Goal: Task Accomplishment & Management: Manage account settings

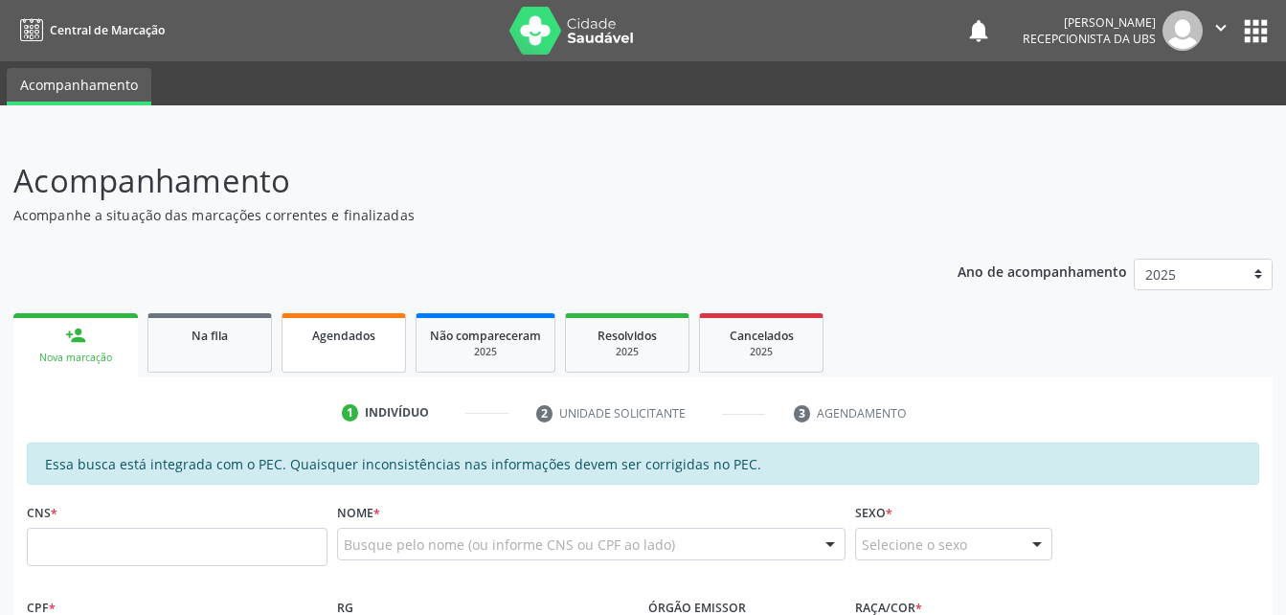
click at [396, 368] on link "Agendados" at bounding box center [344, 342] width 124 height 59
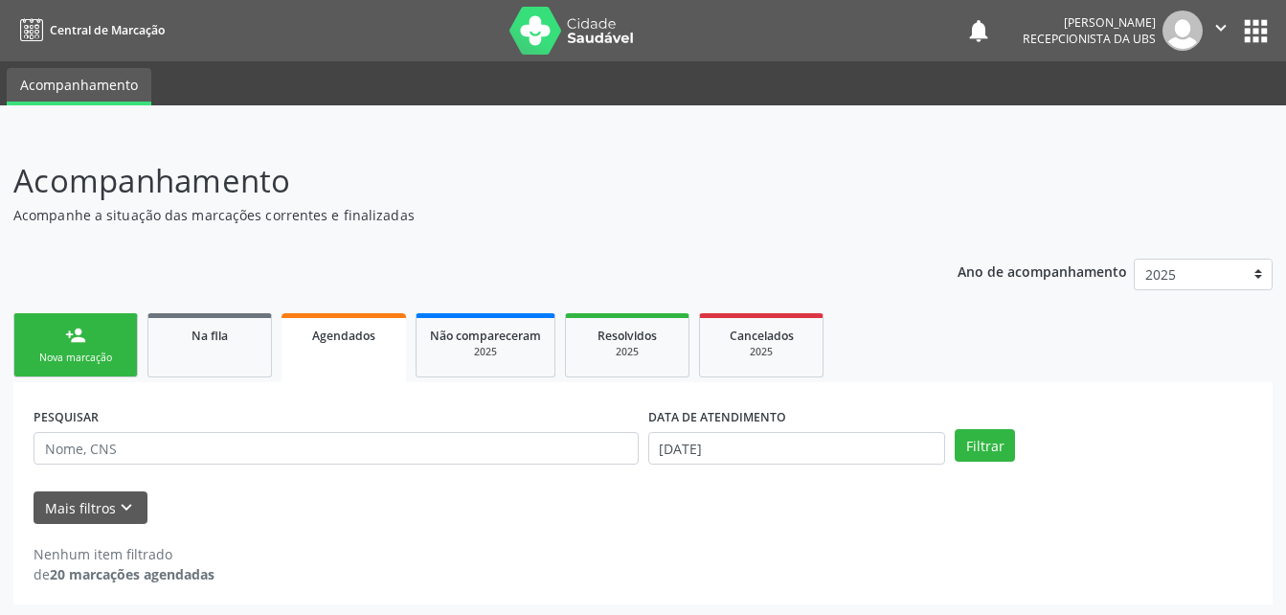
scroll to position [3, 0]
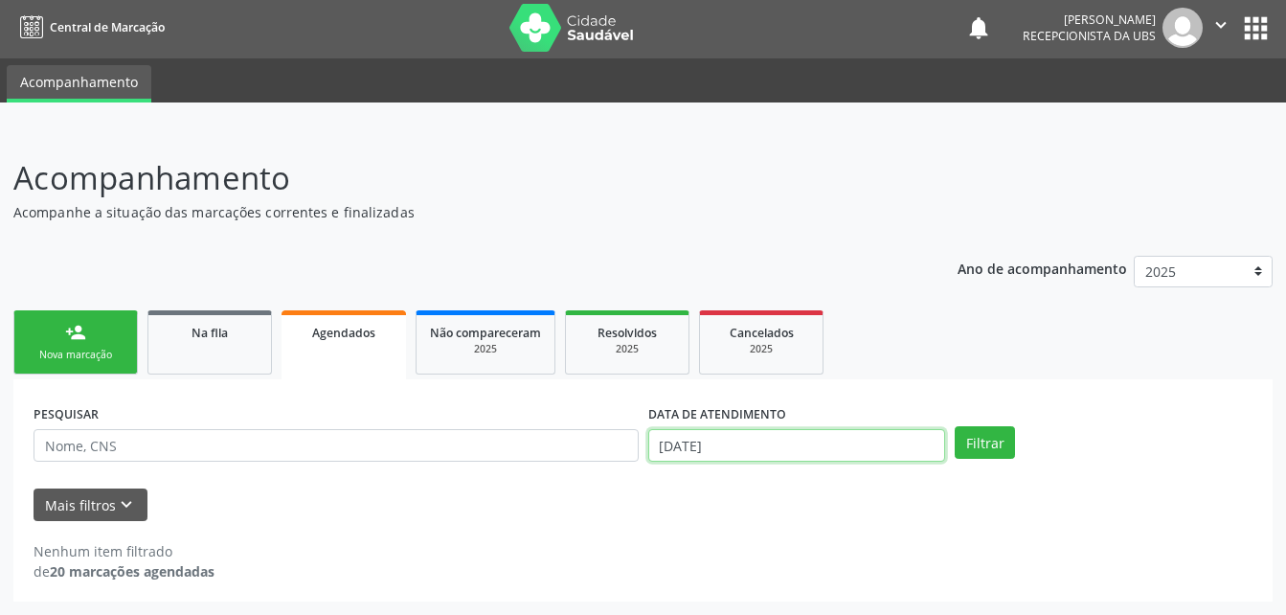
click at [755, 453] on input "[DATE]" at bounding box center [797, 445] width 298 height 33
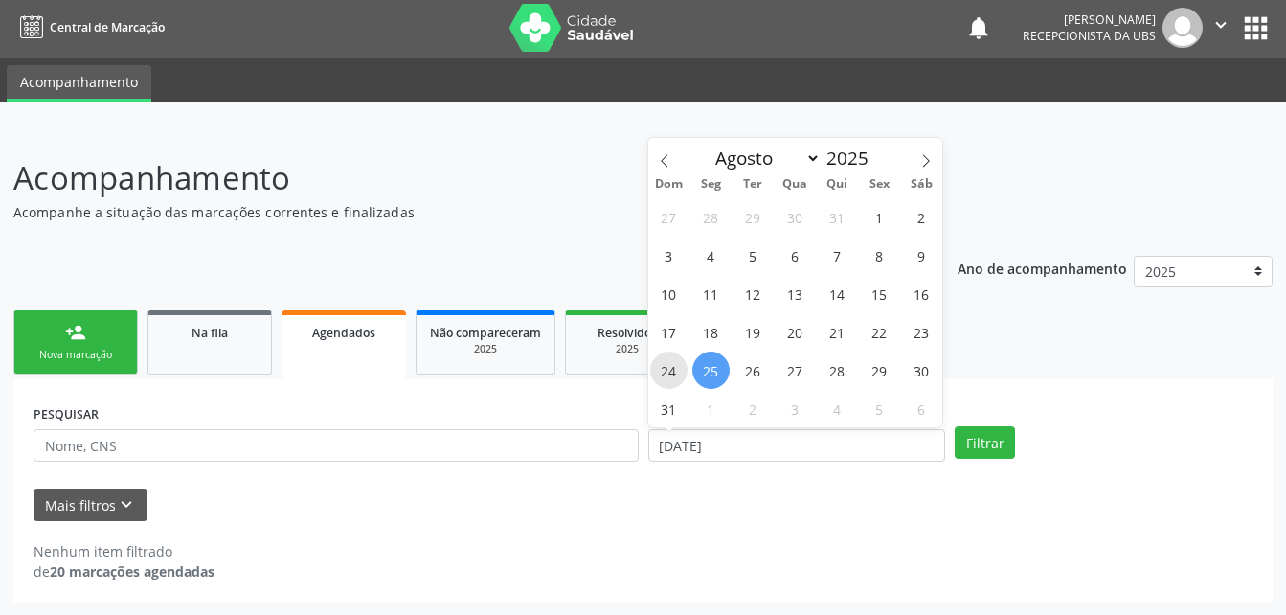
click at [679, 373] on span "24" at bounding box center [668, 369] width 37 height 37
type input "[DATE]"
click at [834, 349] on span "21" at bounding box center [837, 331] width 37 height 37
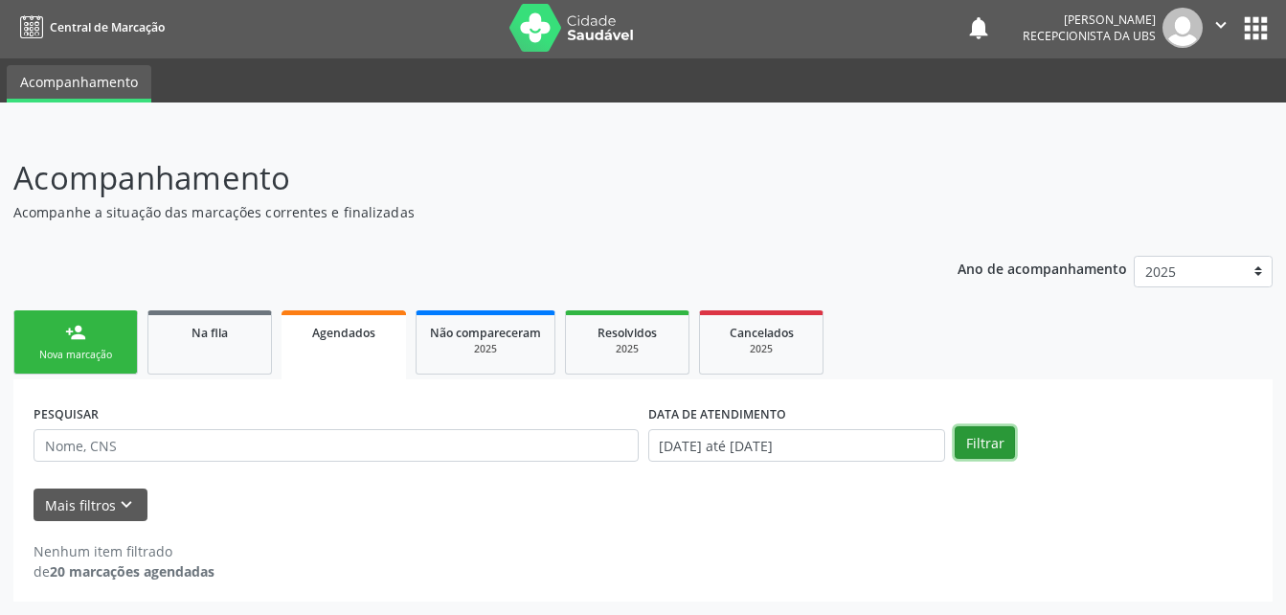
click at [986, 453] on button "Filtrar" at bounding box center [985, 442] width 60 height 33
click at [850, 434] on input "[DATE] até [DATE]" at bounding box center [797, 445] width 298 height 33
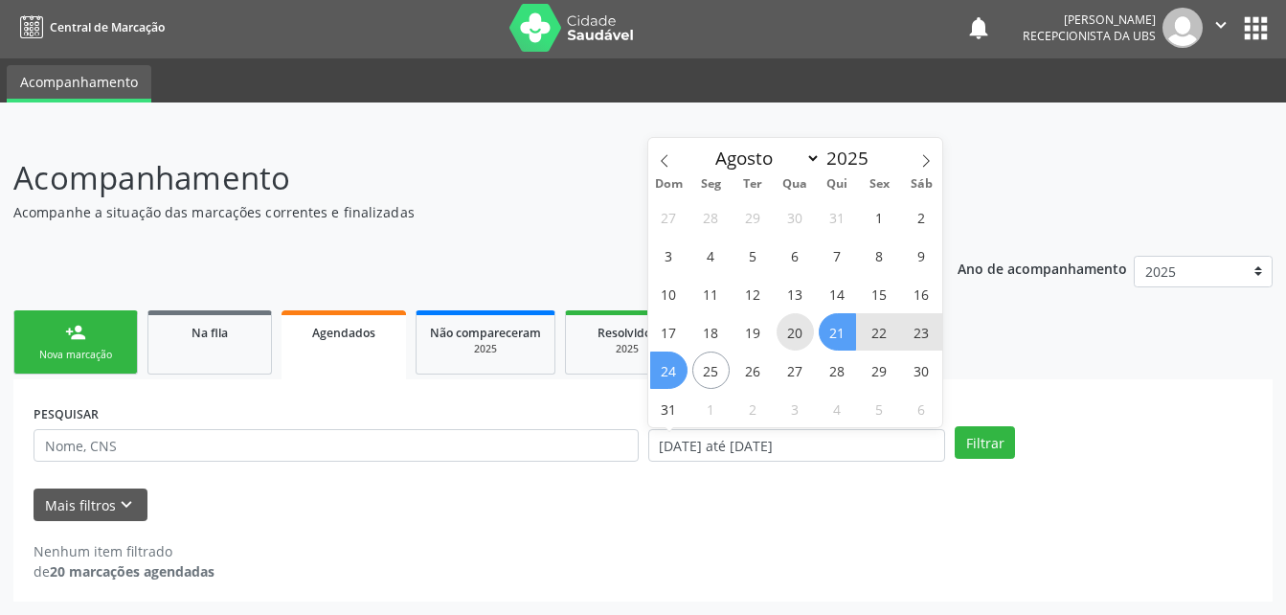
click at [803, 322] on span "20" at bounding box center [795, 331] width 37 height 37
type input "[DATE]"
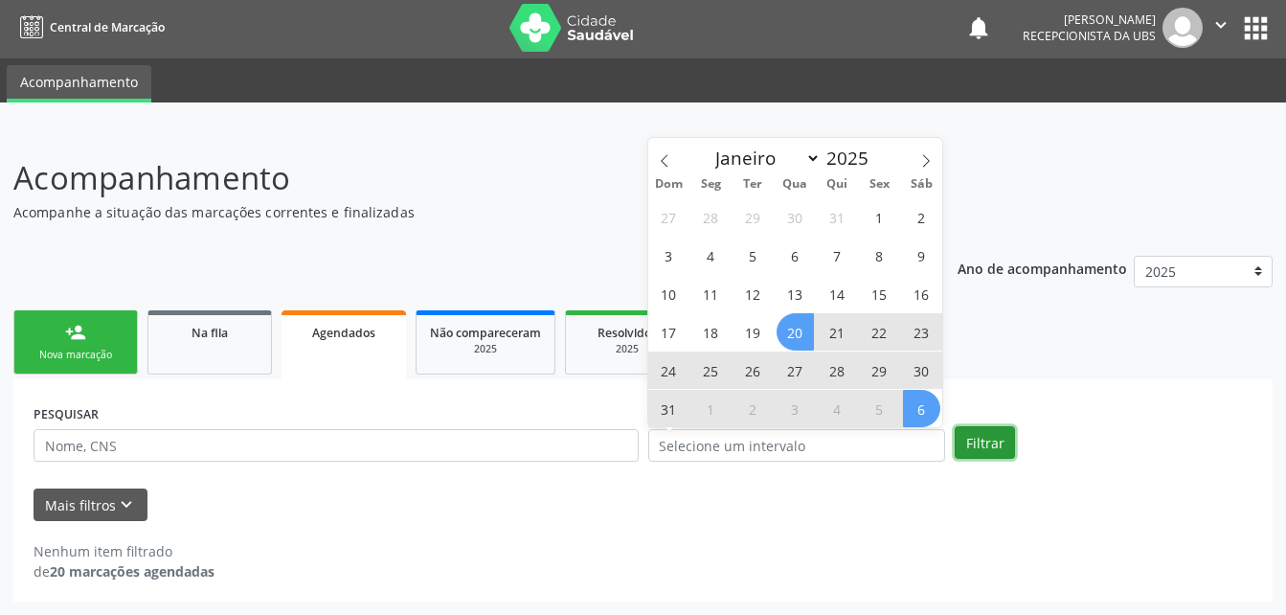
click at [997, 449] on button "Filtrar" at bounding box center [985, 442] width 60 height 33
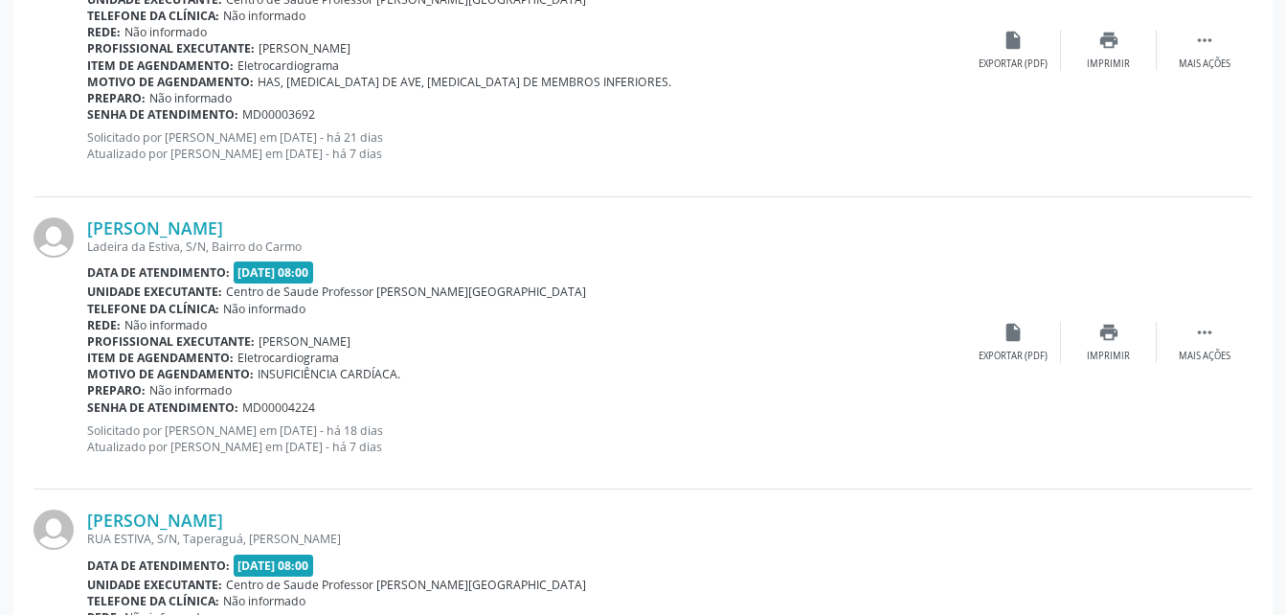
scroll to position [4443, 0]
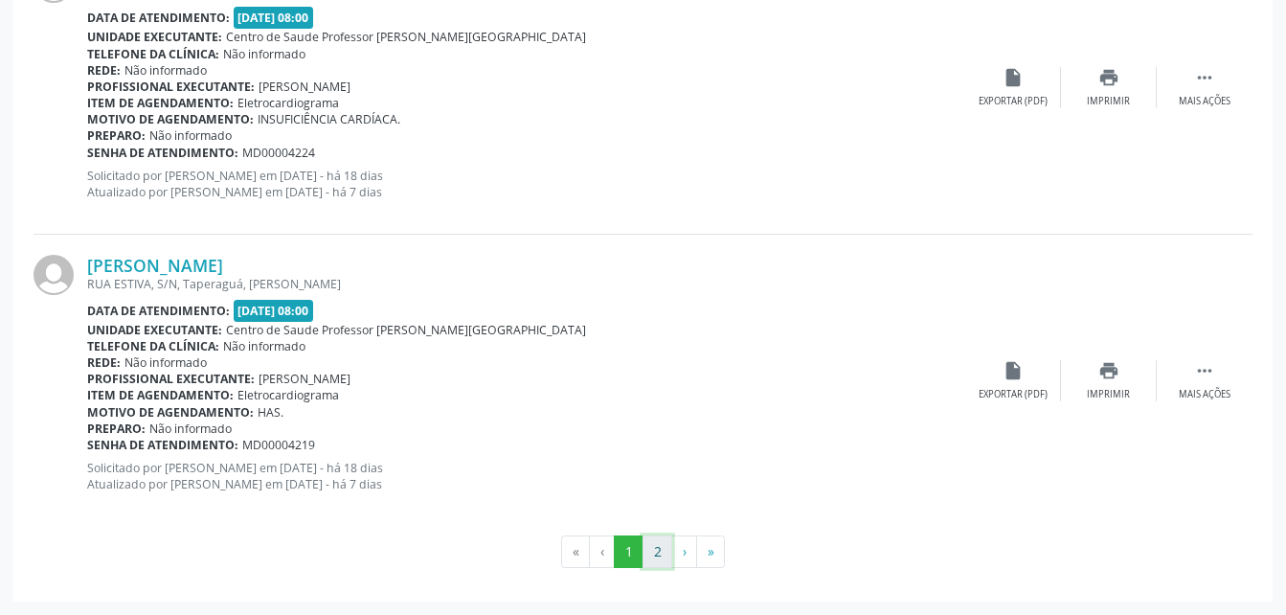
click at [660, 545] on button "2" at bounding box center [658, 551] width 30 height 33
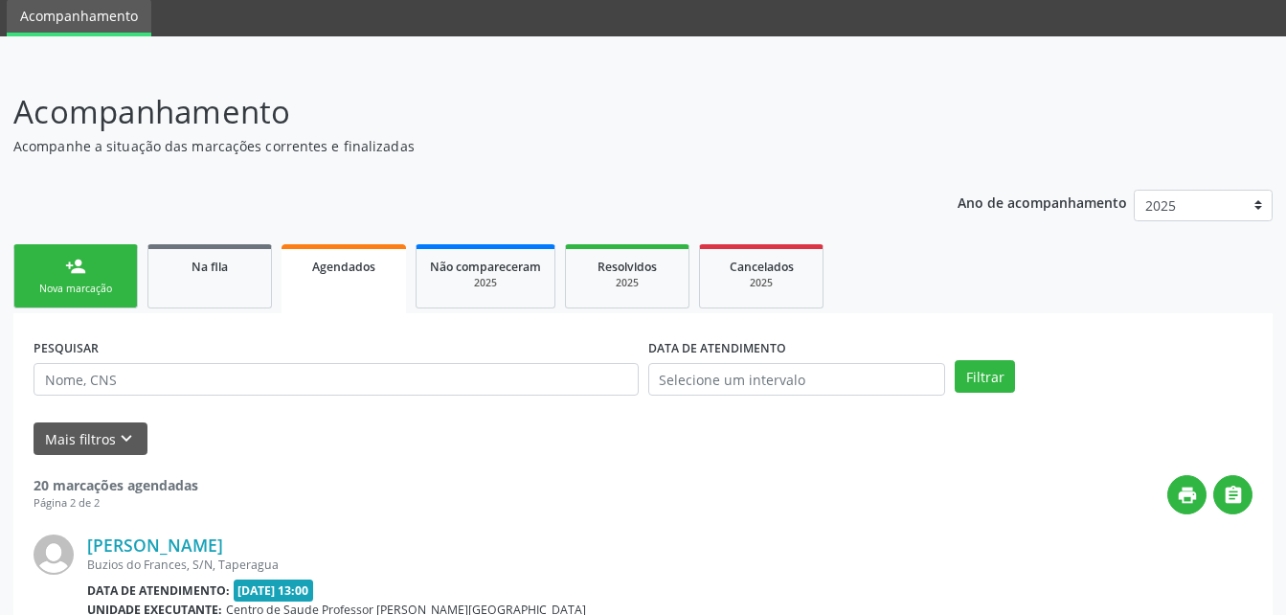
scroll to position [0, 0]
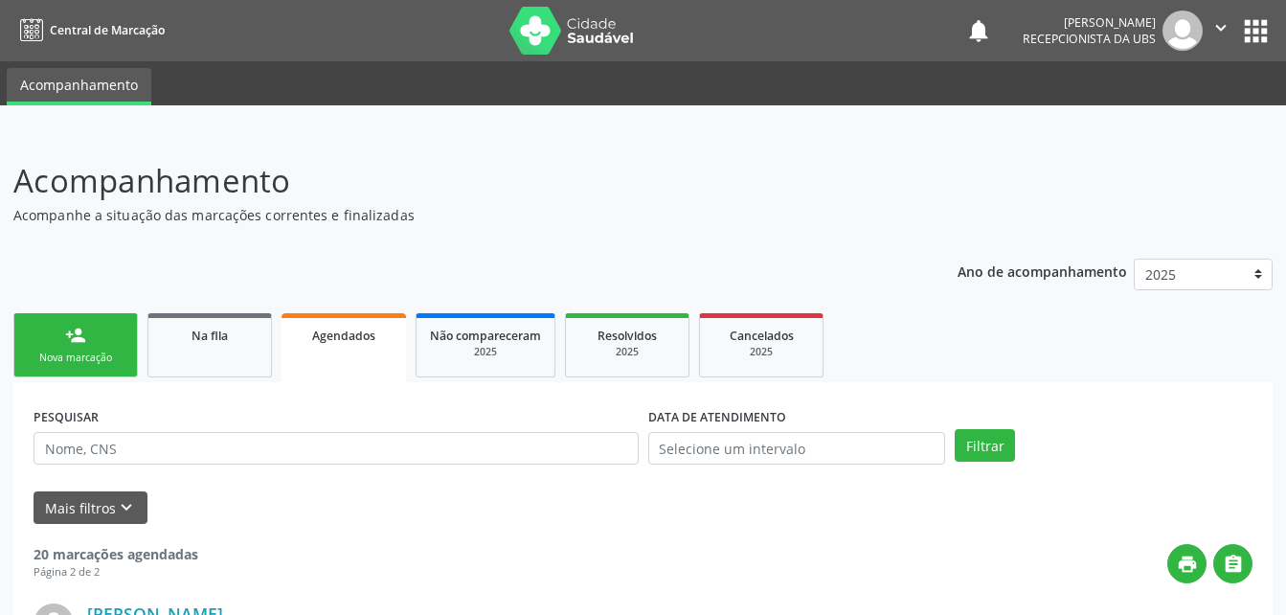
click at [1206, 30] on button "" at bounding box center [1221, 31] width 36 height 40
click at [1203, 114] on link "Sair" at bounding box center [1172, 116] width 132 height 27
